Goal: Task Accomplishment & Management: Use online tool/utility

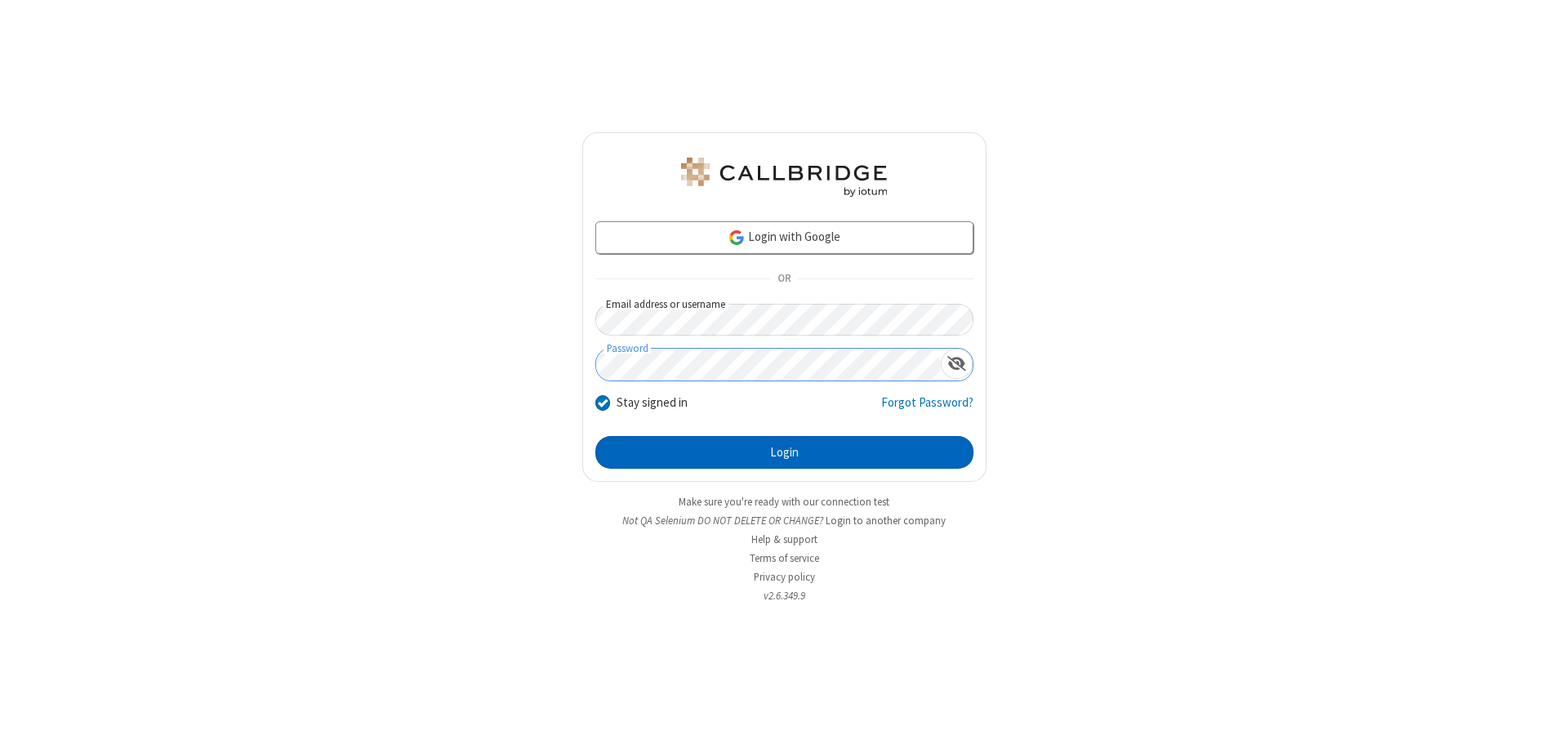
click at [784, 452] on button "Login" at bounding box center [784, 452] width 378 height 33
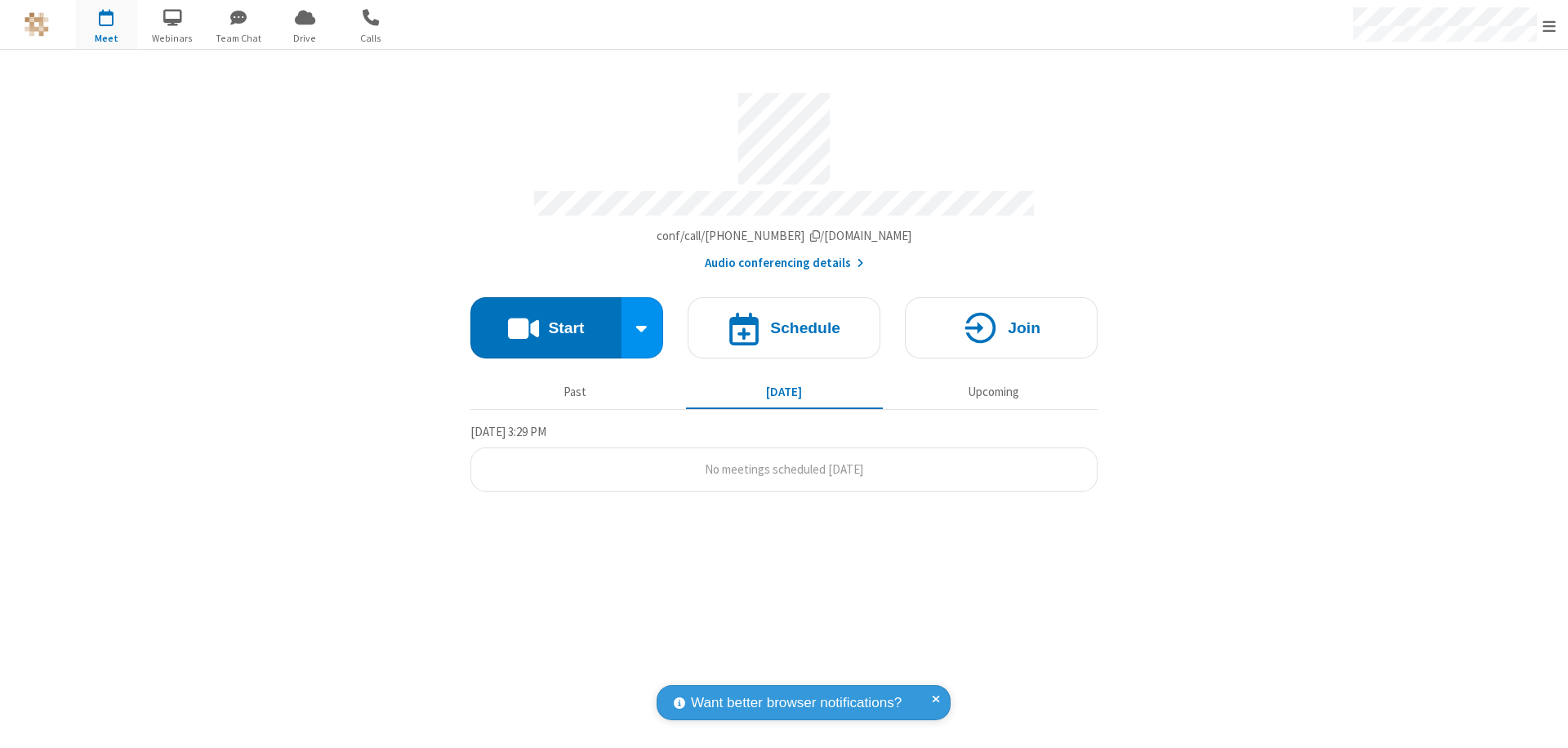
click at [545, 320] on button "Start" at bounding box center [545, 328] width 151 height 62
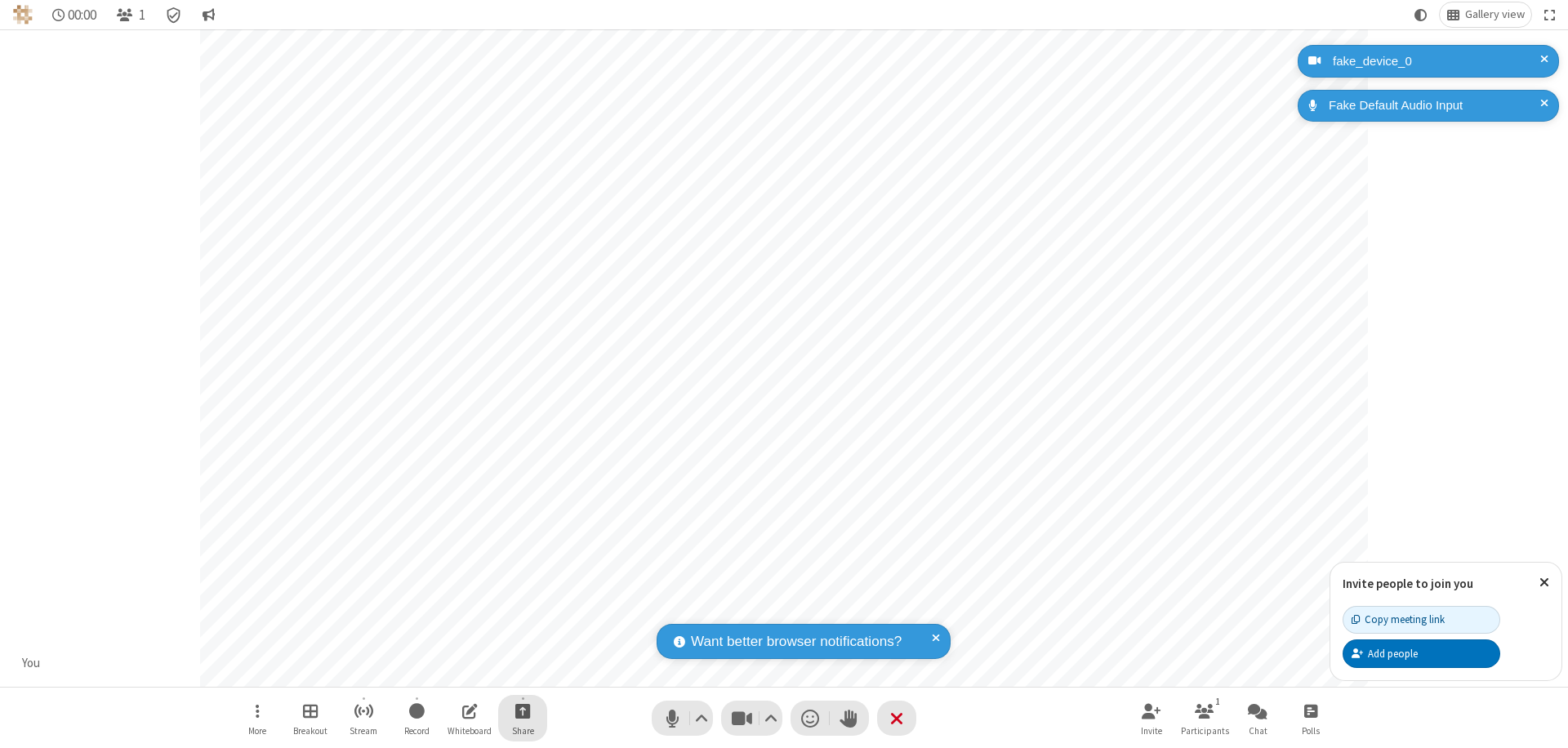
click at [522, 711] on span "Start sharing" at bounding box center [523, 711] width 15 height 20
click at [457, 671] on span "Share my screen" at bounding box center [457, 672] width 19 height 13
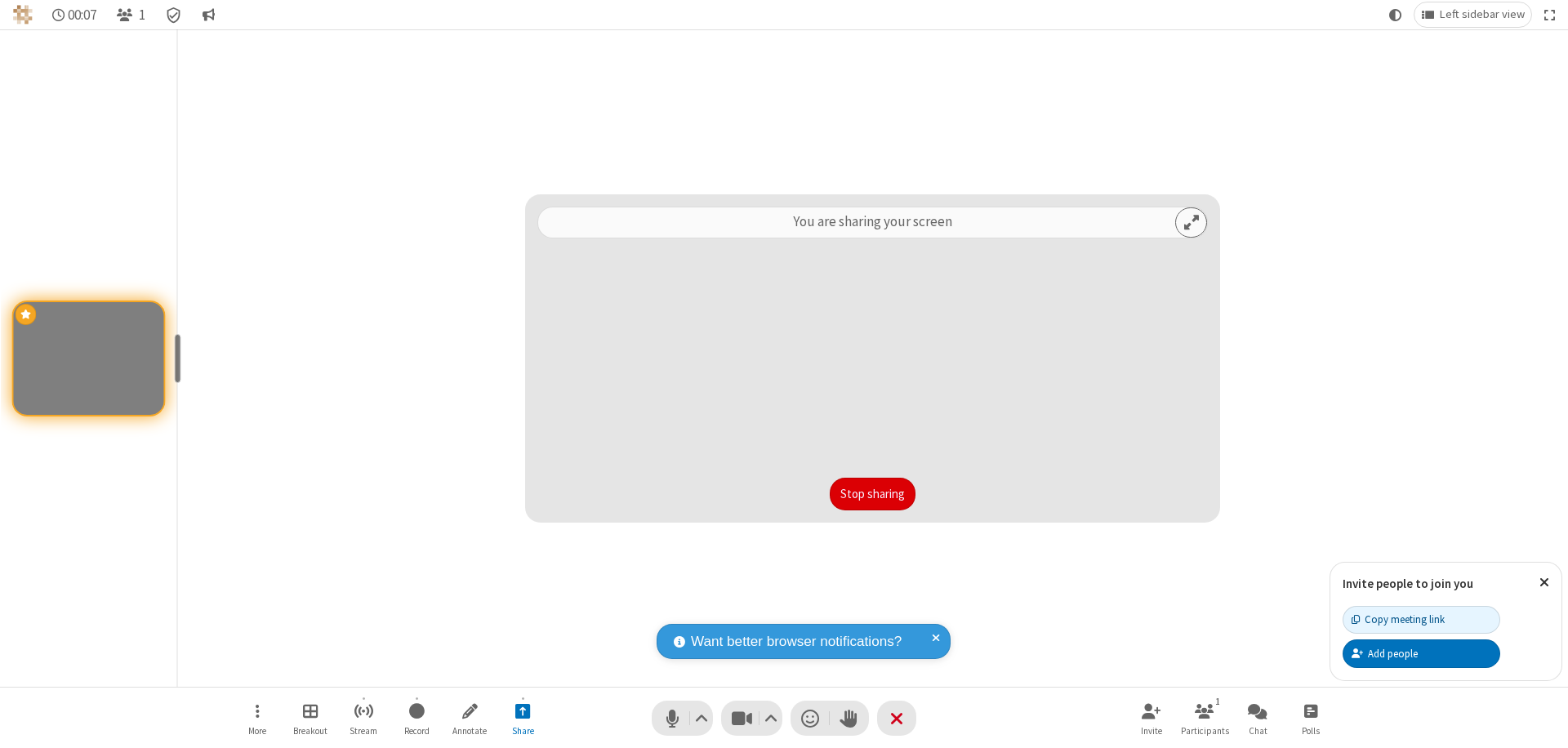
click at [873, 494] on button "Stop sharing" at bounding box center [873, 494] width 86 height 33
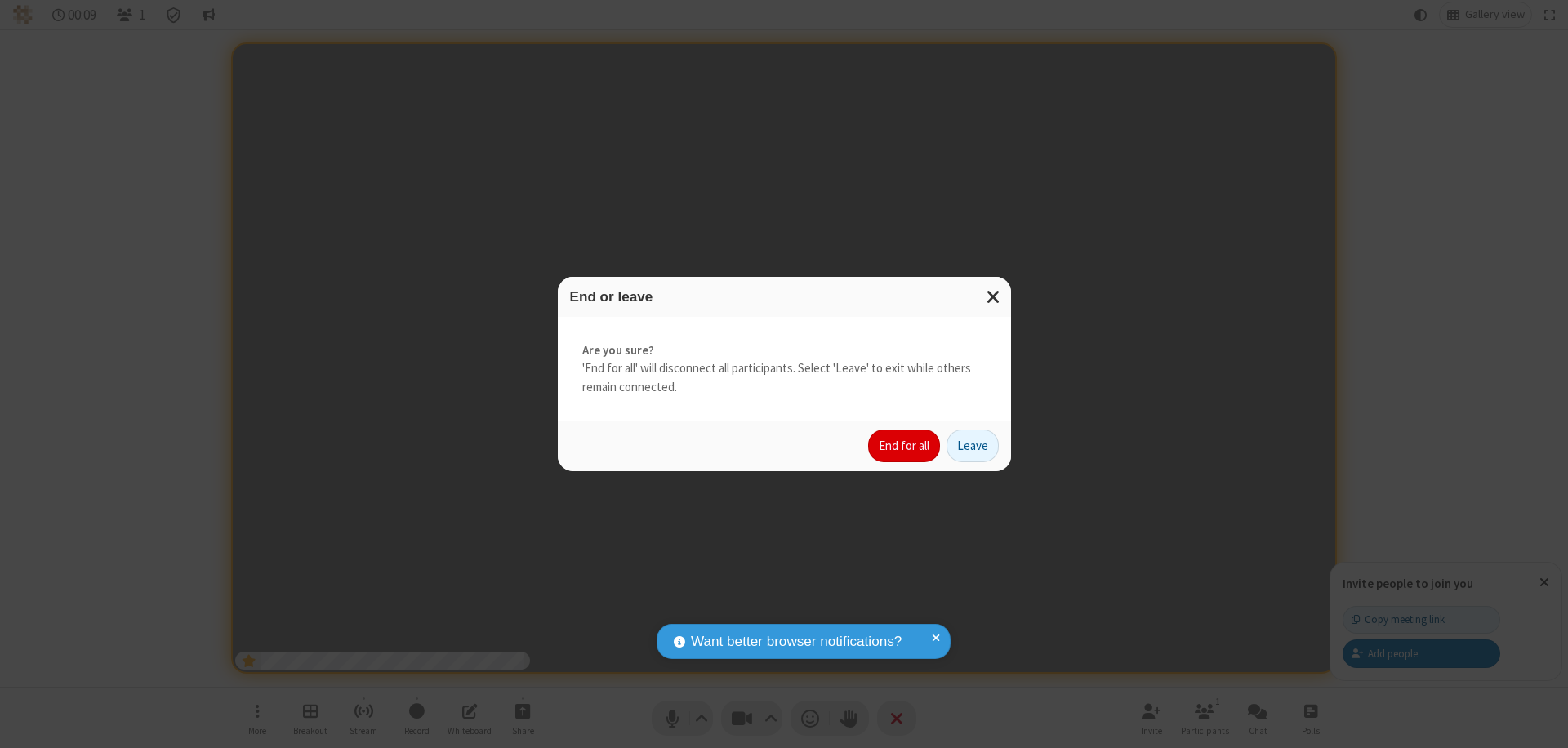
click at [905, 446] on button "End for all" at bounding box center [904, 446] width 72 height 33
